Goal: Task Accomplishment & Management: Manage account settings

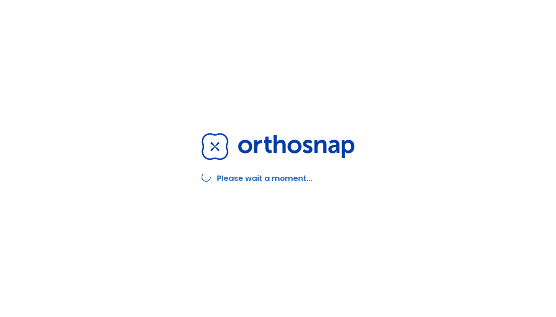
click at [386, 126] on div "Please wait a moment..." at bounding box center [278, 158] width 556 height 317
click at [314, 146] on img at bounding box center [278, 146] width 153 height 27
click at [296, 181] on h2 "Please wait a moment..." at bounding box center [264, 178] width 95 height 12
